Goal: Task Accomplishment & Management: Use online tool/utility

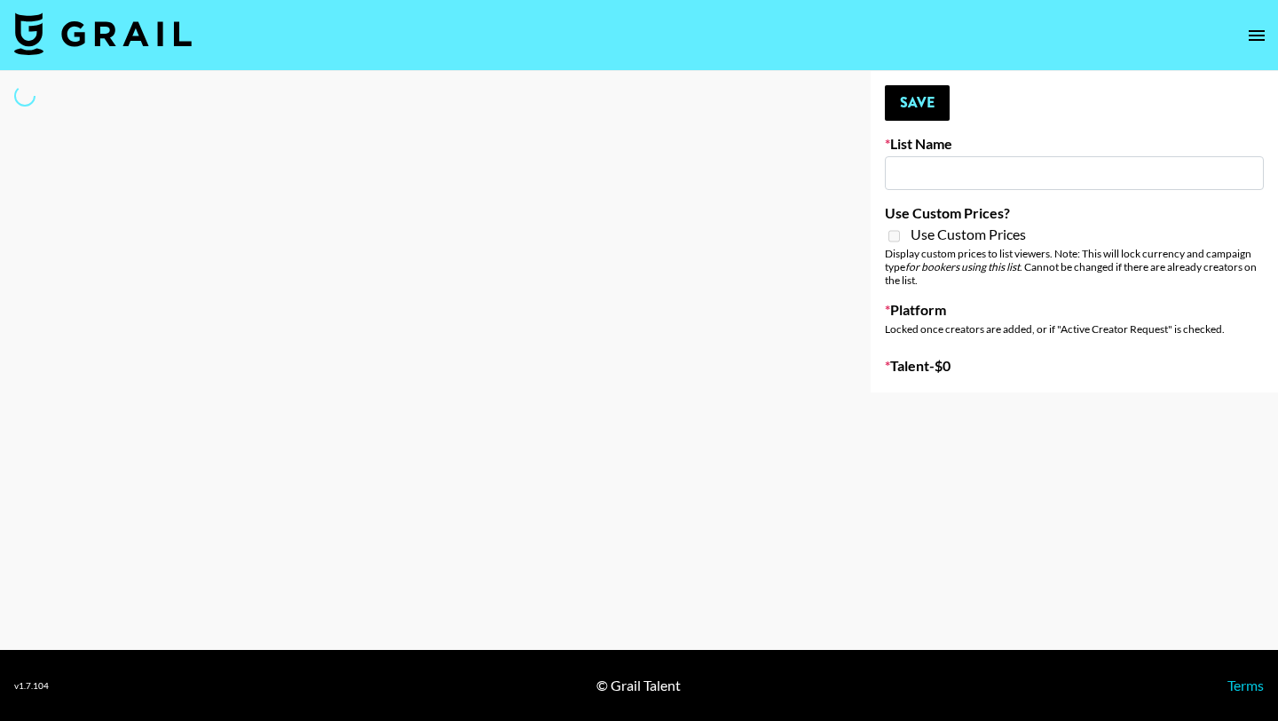
click at [793, 172] on div at bounding box center [421, 231] width 842 height 321
type input "StudyPaths"
checkbox input "true"
select select "Brand"
type input "Mirror HQ ([DATE])"
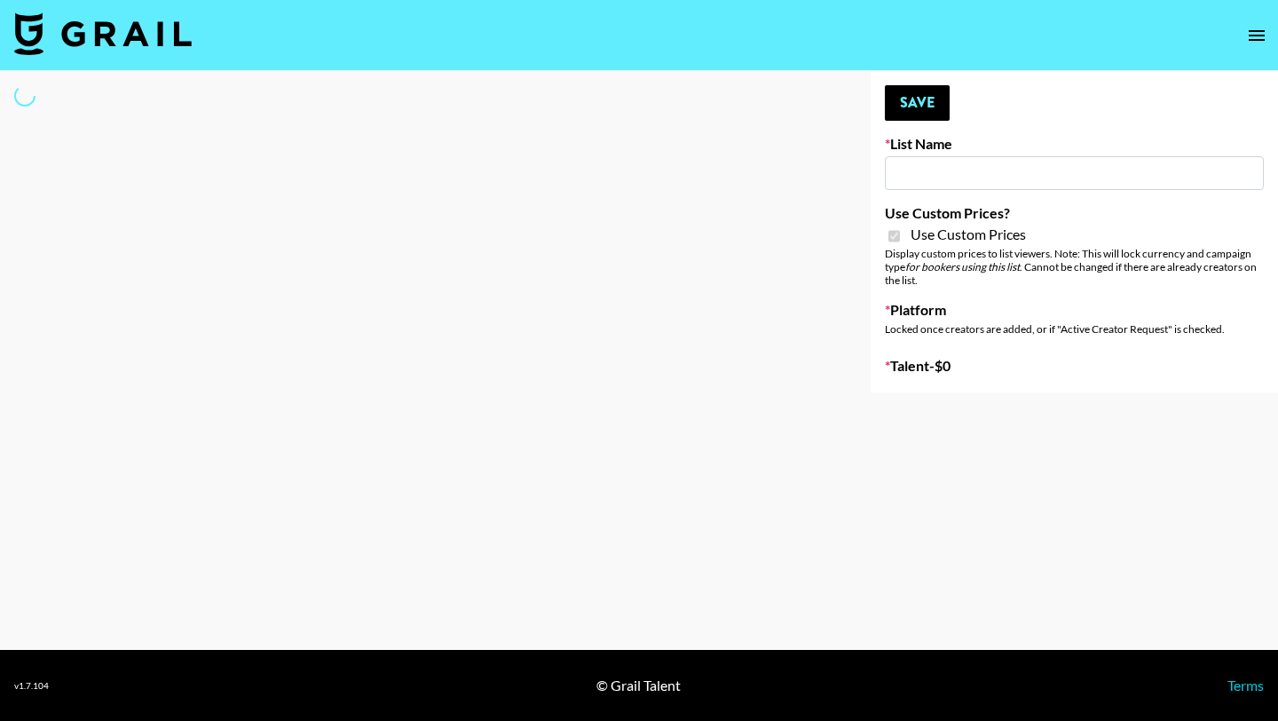
checkbox input "true"
select select "Brand"
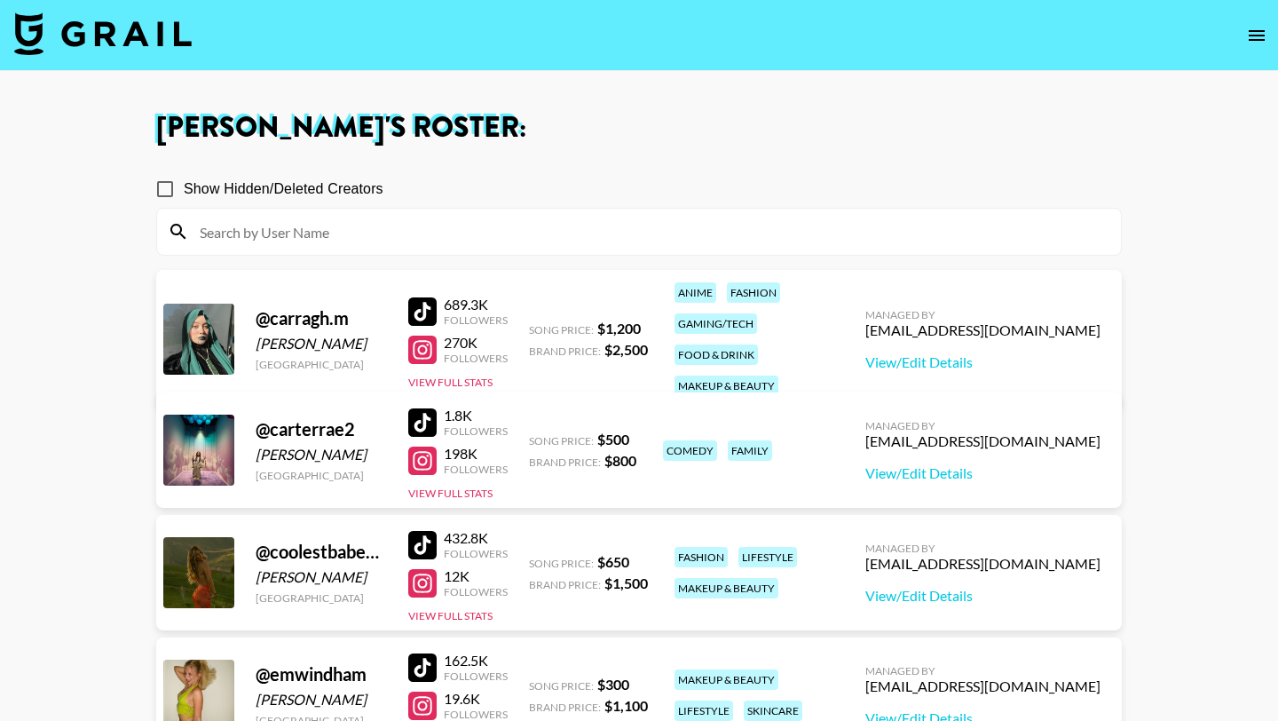
scroll to position [2191, 0]
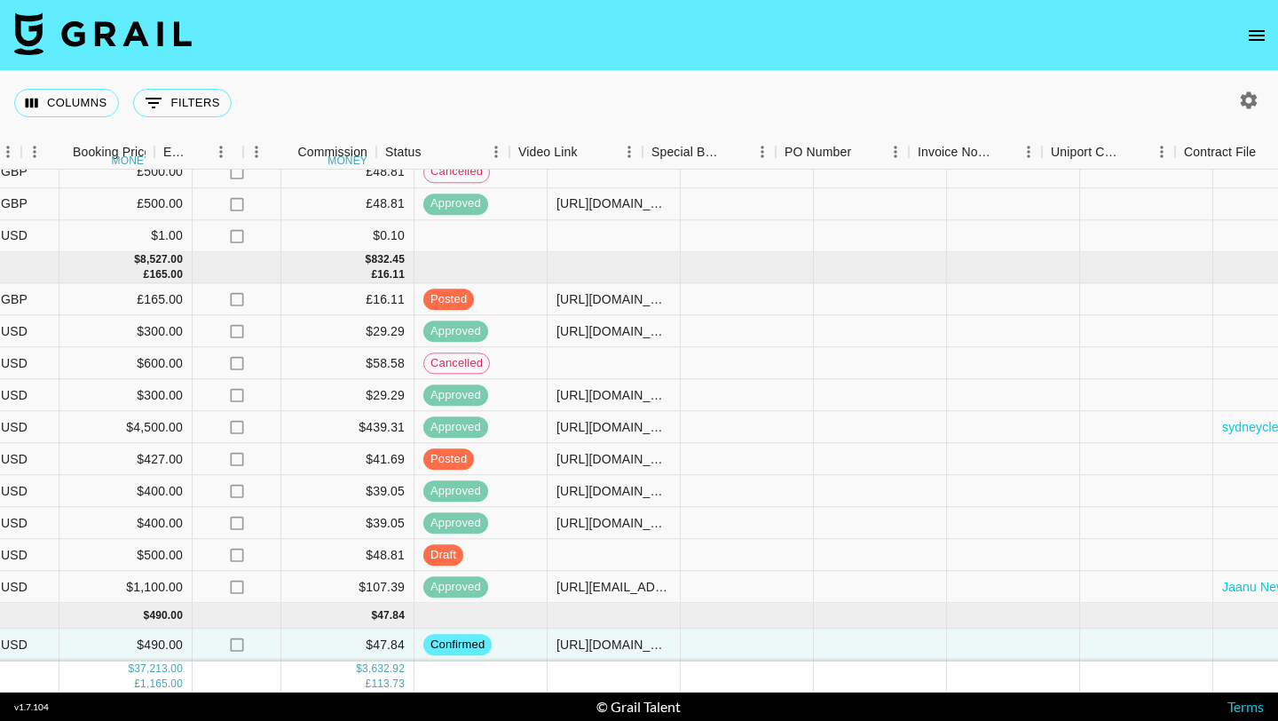
scroll to position [1252, 1168]
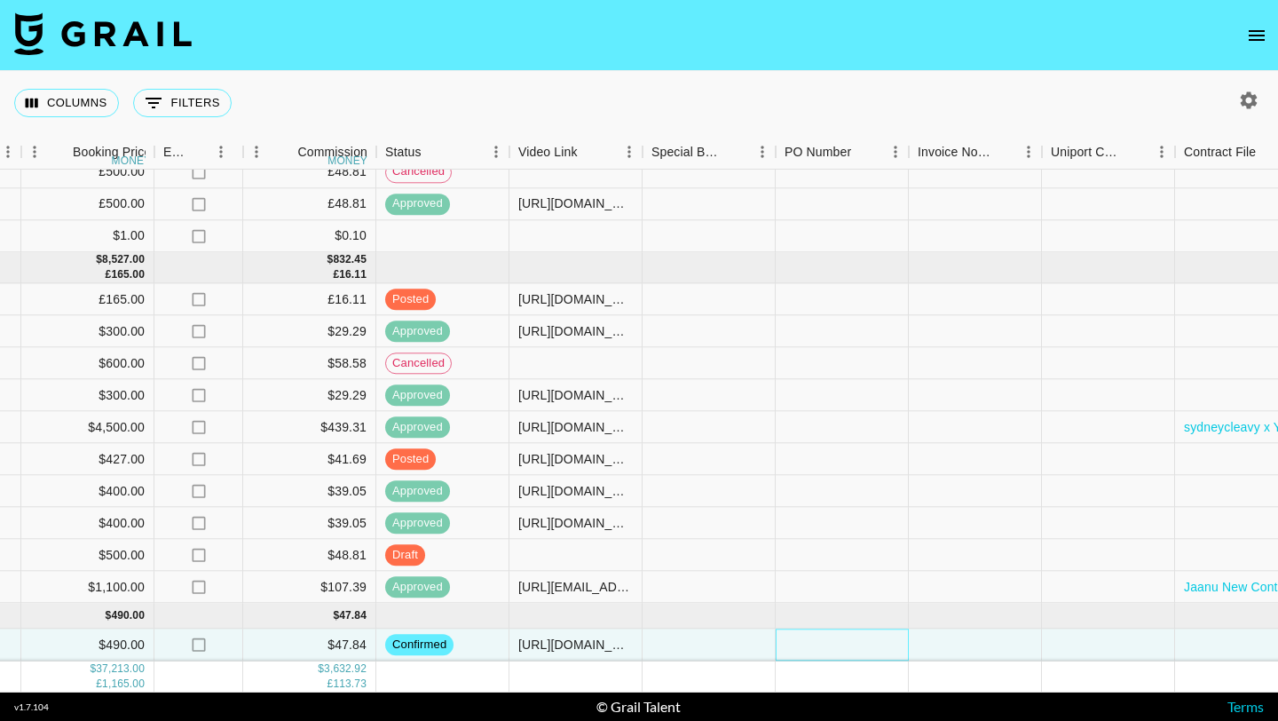
click at [785, 635] on div at bounding box center [842, 645] width 133 height 32
type input "vs5ehh8i"
click at [1012, 660] on div "recuepdIhzVtuCpxk carleeandersonnn taz@grail-talent.com The Trenches natalie@th…" at bounding box center [639, 431] width 1278 height 523
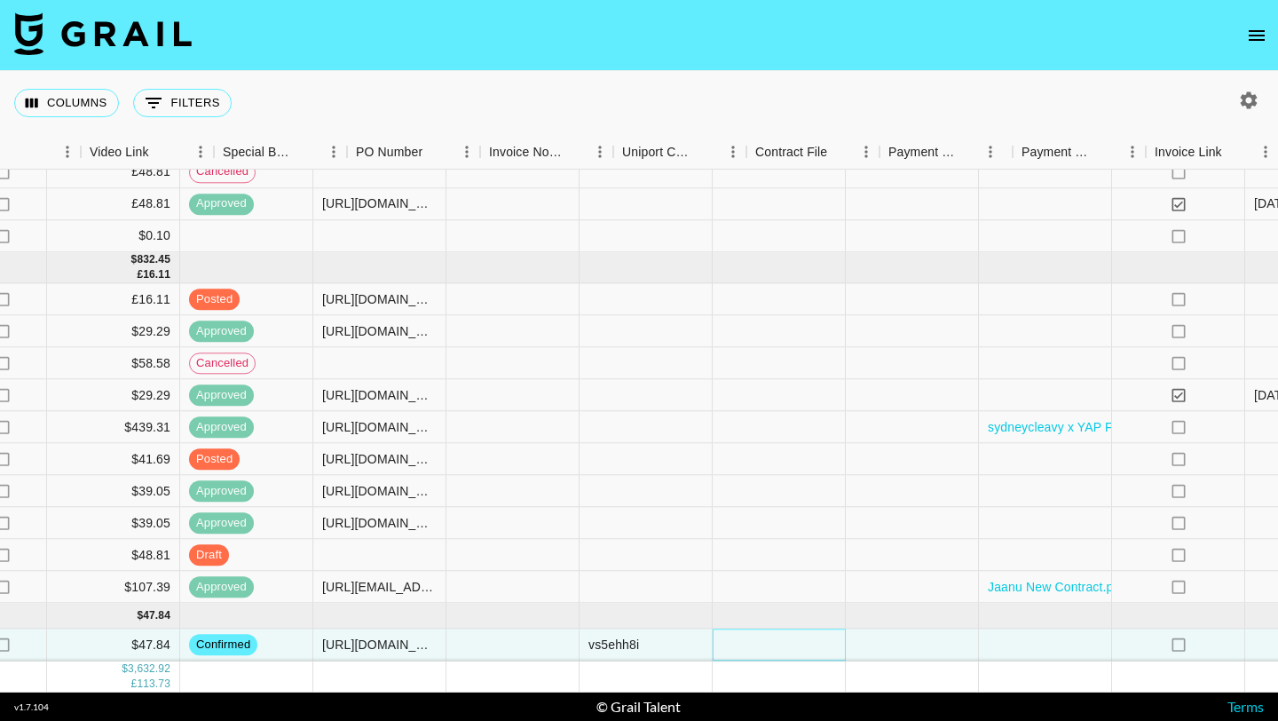
scroll to position [1252, 1669]
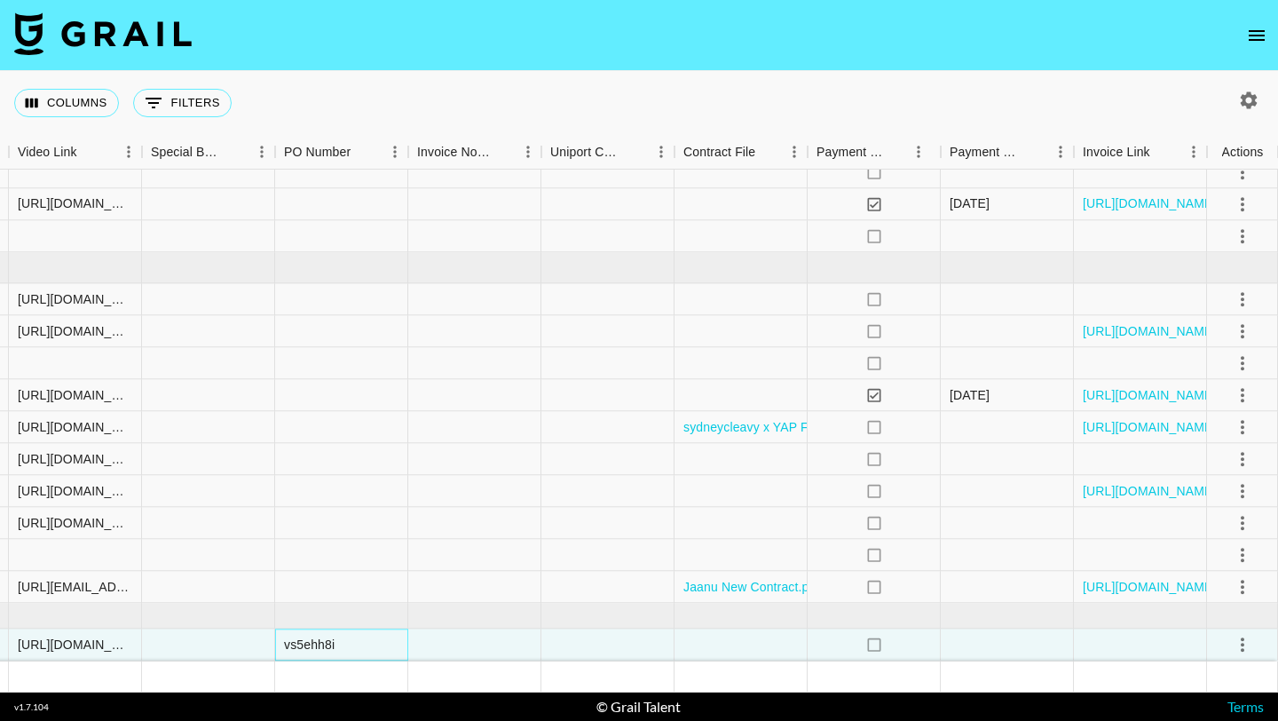
click at [298, 647] on div "vs5ehh8i" at bounding box center [309, 644] width 51 height 18
click at [288, 643] on div "vs5ehh8i" at bounding box center [309, 644] width 51 height 18
type input "s5ehh8i"
click at [612, 643] on div at bounding box center [607, 645] width 133 height 32
click at [1244, 643] on icon "select merge strategy" at bounding box center [1242, 644] width 21 height 21
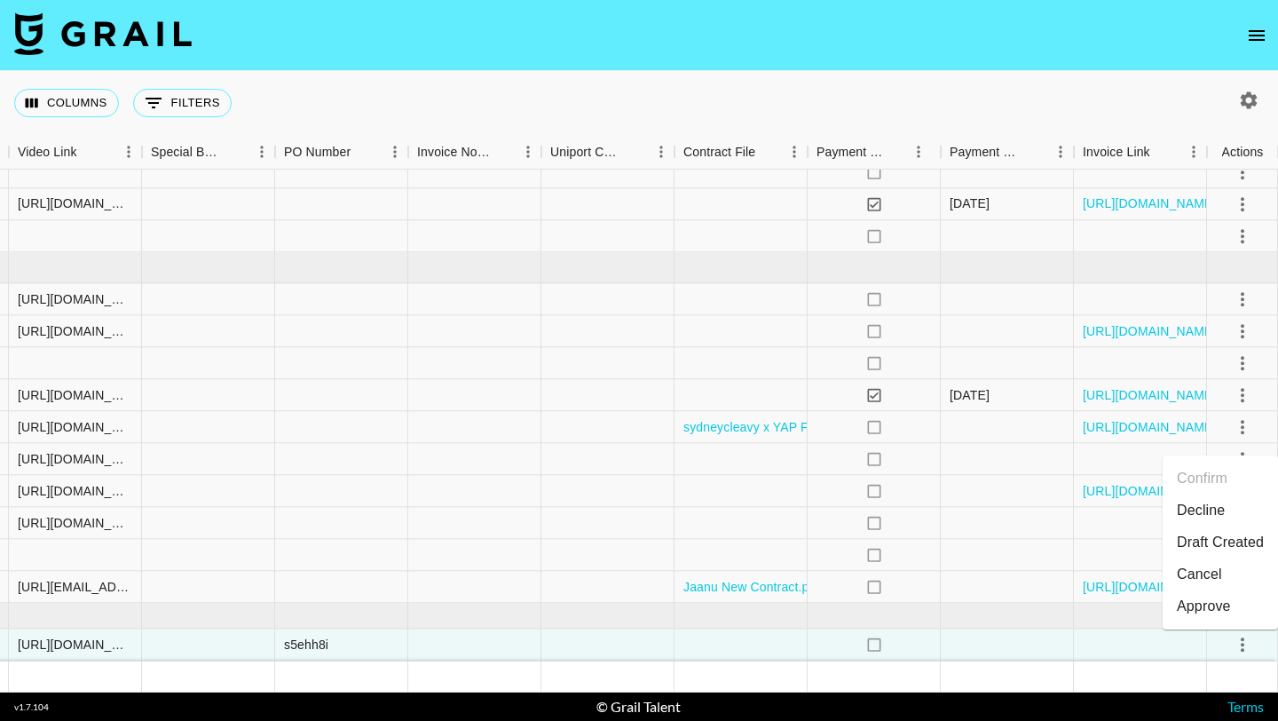
click at [1223, 600] on div "Approve" at bounding box center [1204, 606] width 54 height 21
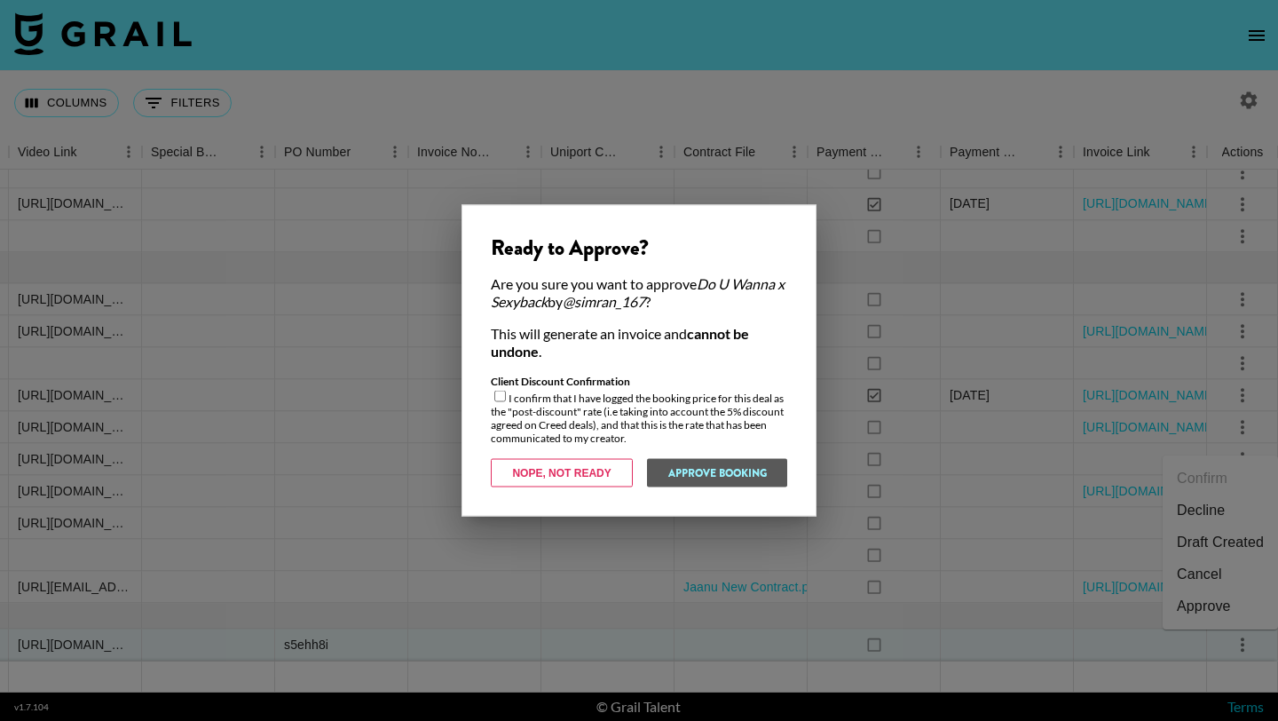
click at [498, 395] on input "checkbox" at bounding box center [500, 397] width 12 height 12
checkbox input "true"
click at [683, 473] on button "Approve Booking" at bounding box center [716, 473] width 141 height 28
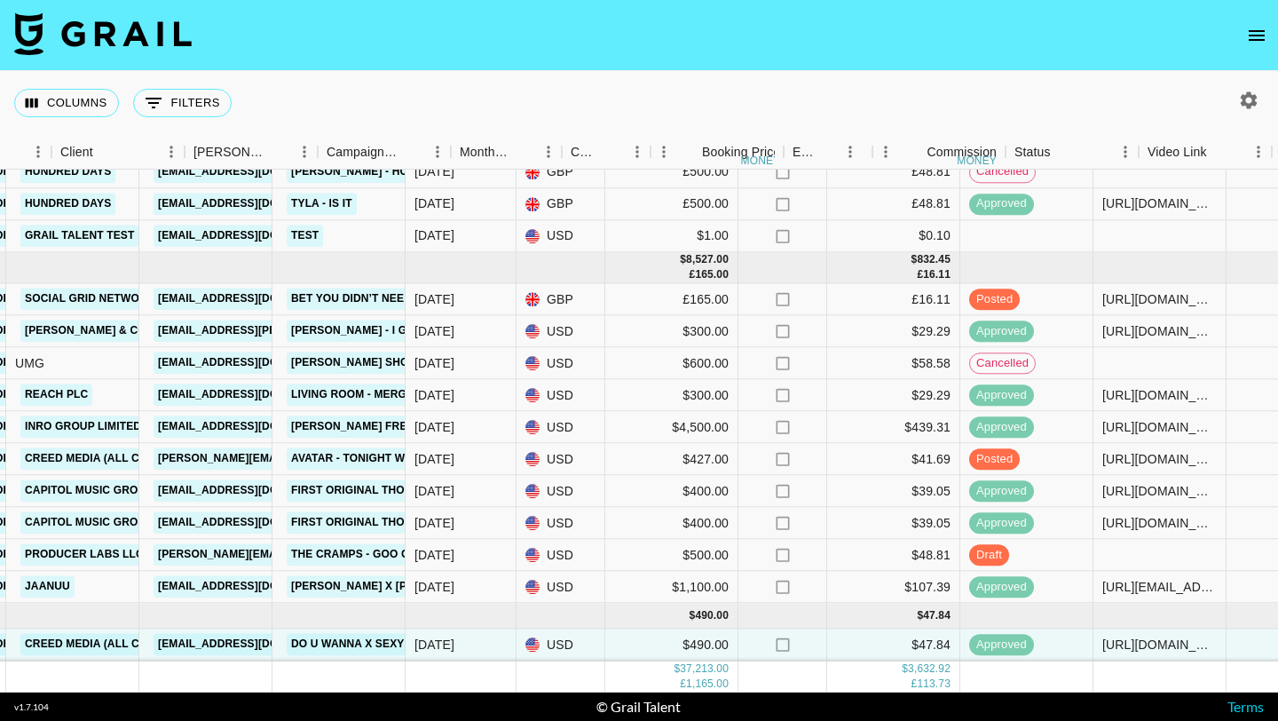
scroll to position [1252, 307]
